Goal: Consume media (video, audio)

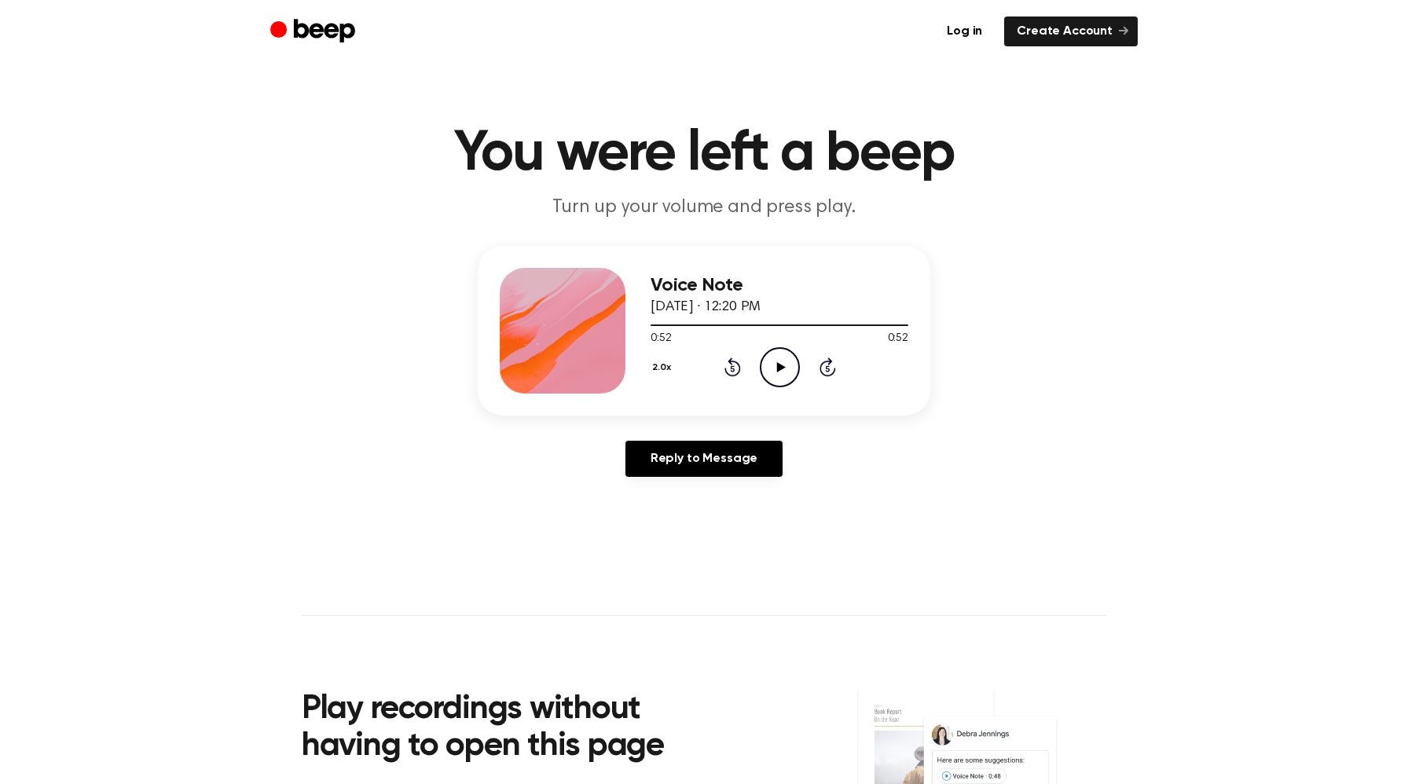
click at [734, 370] on icon "Rewind 5 seconds" at bounding box center [732, 367] width 17 height 20
click at [742, 370] on div "2.0x Rewind 5 seconds Play Audio Skip 5 seconds" at bounding box center [780, 367] width 258 height 40
click at [768, 372] on icon "Play Audio" at bounding box center [780, 367] width 40 height 40
click at [724, 363] on icon "Rewind 5 seconds" at bounding box center [732, 367] width 17 height 20
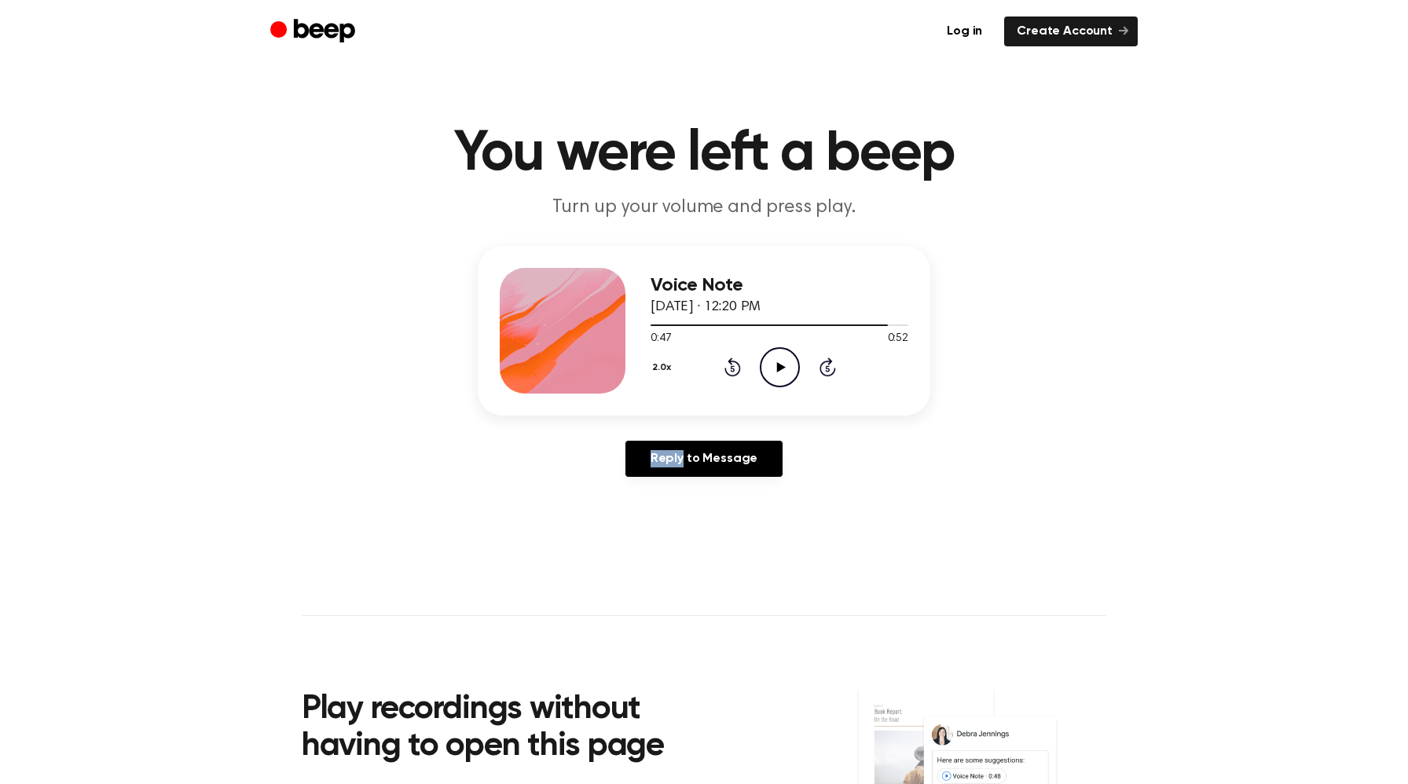
click at [724, 363] on icon "Rewind 5 seconds" at bounding box center [732, 367] width 17 height 20
click at [783, 364] on icon "Play Audio" at bounding box center [780, 367] width 40 height 40
